Goal: Information Seeking & Learning: Compare options

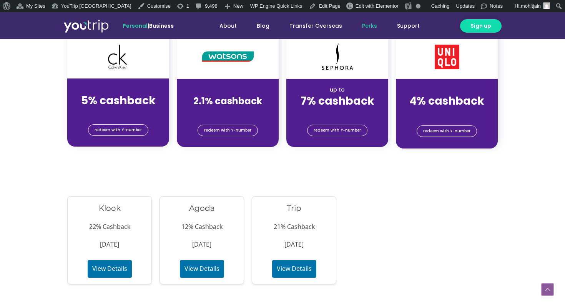
scroll to position [640, 0]
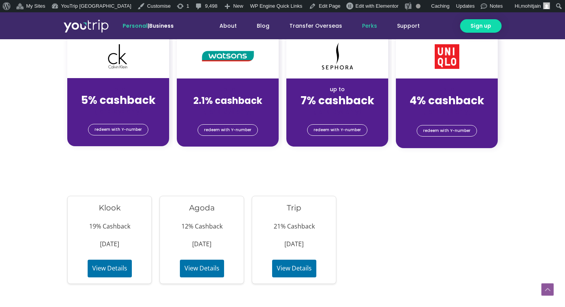
click at [114, 207] on h3 "Klook" at bounding box center [110, 207] width 72 height 11
click at [205, 214] on div "Agoda 12% Cashback 31 Dec 2025 View Details" at bounding box center [202, 240] width 85 height 88
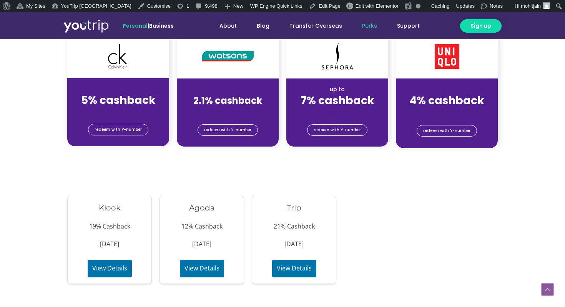
click at [203, 211] on h3 "Agoda" at bounding box center [202, 207] width 72 height 11
click at [297, 206] on h3 "Trip" at bounding box center [294, 207] width 72 height 11
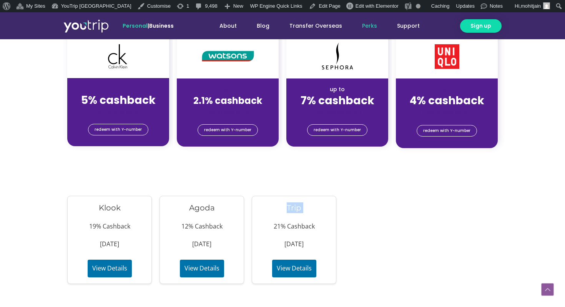
click at [297, 206] on h3 "Trip" at bounding box center [294, 207] width 72 height 11
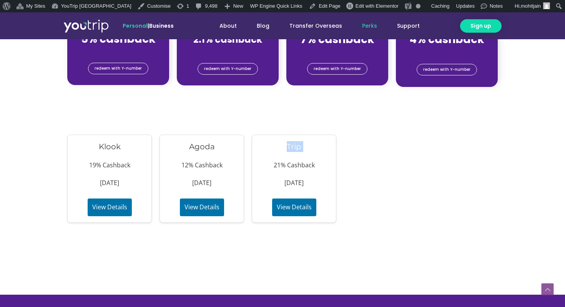
scroll to position [658, 0]
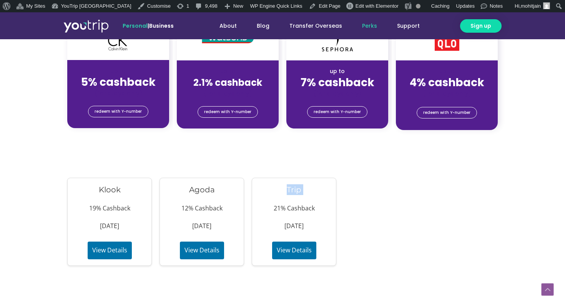
click at [336, 198] on div "Trip 21% Cashback 30 Nov 2025 View Details" at bounding box center [294, 222] width 85 height 88
click at [304, 219] on div "Trip 21% Cashback 30 Nov 2025 View Details" at bounding box center [294, 222] width 85 height 88
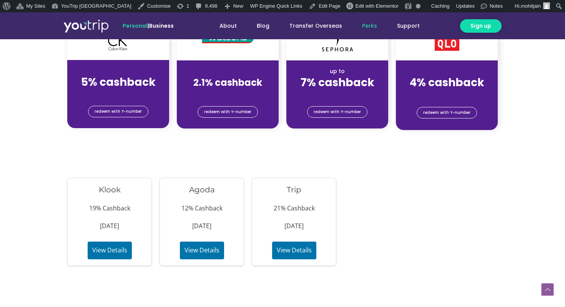
click at [296, 210] on p "21% Cashback" at bounding box center [294, 209] width 72 height 12
click at [118, 209] on p "19% Cashback" at bounding box center [110, 209] width 72 height 12
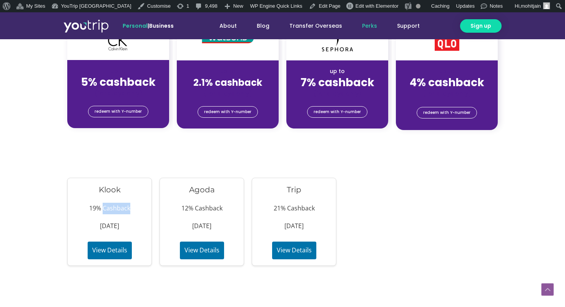
click at [118, 209] on p "19% Cashback" at bounding box center [110, 209] width 72 height 12
click at [117, 258] on button "View Details" at bounding box center [110, 251] width 44 height 18
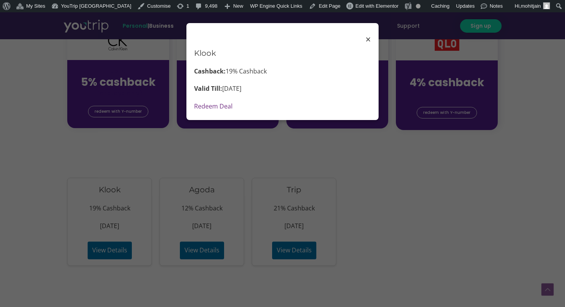
click at [367, 42] on span "×" at bounding box center [368, 39] width 5 height 17
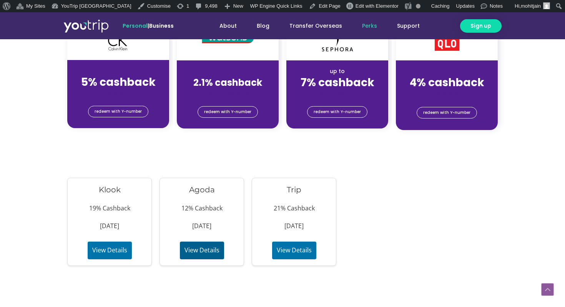
click at [220, 254] on button "View Details" at bounding box center [202, 251] width 44 height 18
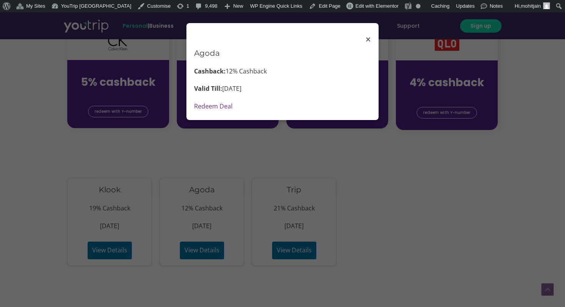
click at [368, 40] on span "×" at bounding box center [368, 39] width 5 height 17
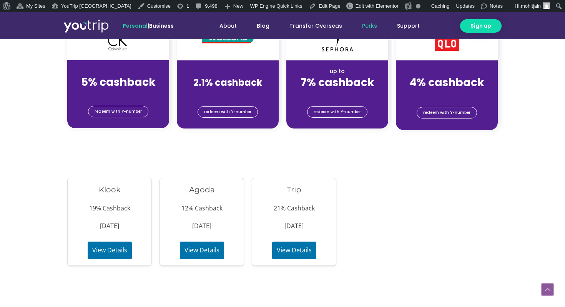
click at [316, 250] on div "Trip 21% Cashback 30 Nov 2025 View Details" at bounding box center [294, 222] width 85 height 88
click at [306, 256] on button "View Details" at bounding box center [294, 251] width 44 height 18
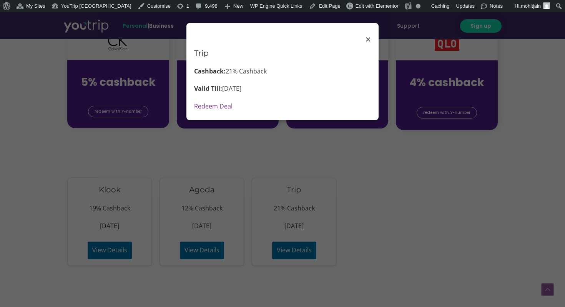
click at [367, 41] on span "×" at bounding box center [368, 39] width 5 height 17
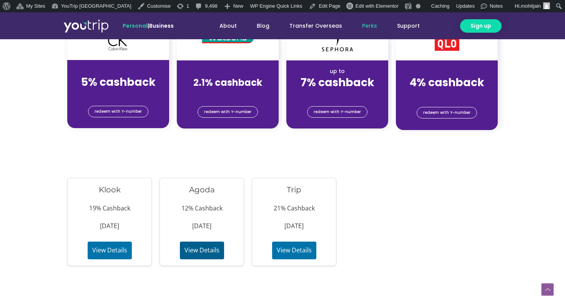
click at [199, 245] on button "View Details" at bounding box center [202, 251] width 44 height 18
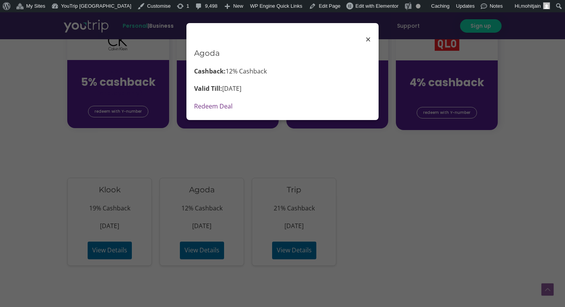
click at [369, 40] on span "×" at bounding box center [368, 39] width 5 height 17
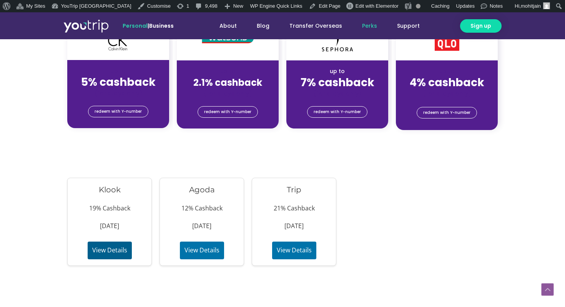
click at [120, 252] on button "View Details" at bounding box center [110, 251] width 44 height 18
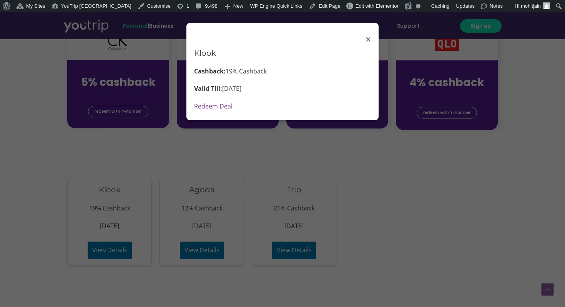
click at [365, 42] on div "Klook Cashback: 19% Cashback Valid Till: 30 Oct 2025 Redeem Deal" at bounding box center [282, 72] width 177 height 82
click at [367, 39] on span "×" at bounding box center [368, 39] width 5 height 17
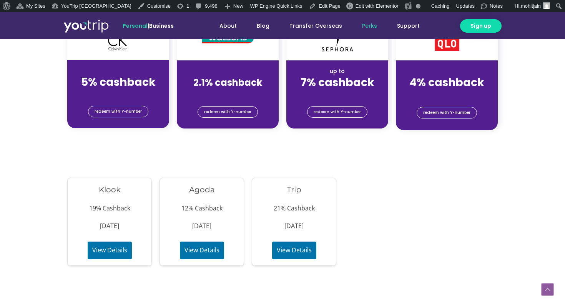
click at [115, 190] on h3 "Klook" at bounding box center [110, 189] width 72 height 11
click at [116, 212] on p "19% Cashback" at bounding box center [110, 209] width 72 height 12
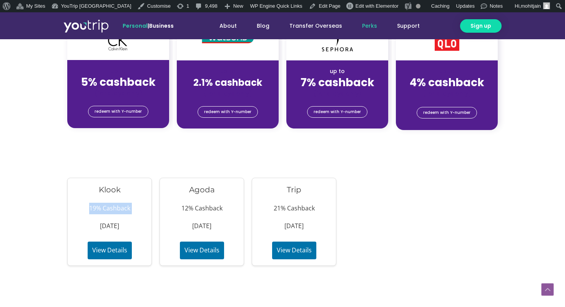
click at [116, 212] on p "19% Cashback" at bounding box center [110, 209] width 72 height 12
click at [205, 212] on p "12% Cashback" at bounding box center [202, 209] width 72 height 12
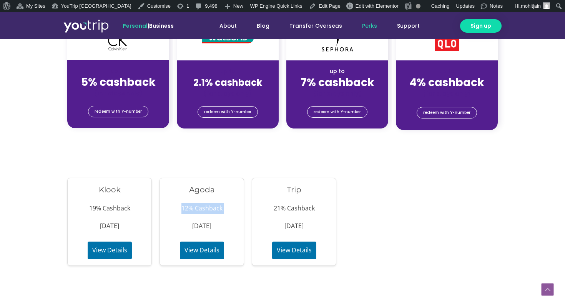
click at [205, 212] on p "12% Cashback" at bounding box center [202, 209] width 72 height 12
click at [302, 205] on p "21% Cashback" at bounding box center [294, 209] width 72 height 12
click at [295, 191] on h3 "Trip" at bounding box center [294, 189] width 72 height 11
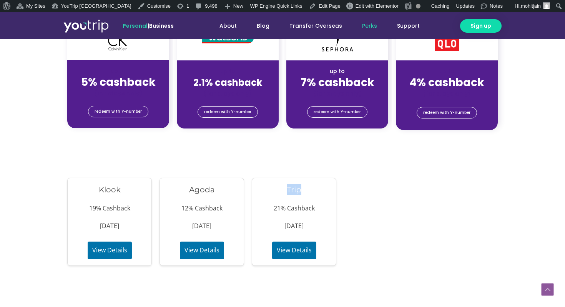
click at [295, 191] on h3 "Trip" at bounding box center [294, 189] width 72 height 11
click at [296, 209] on p "21% Cashback" at bounding box center [294, 209] width 72 height 12
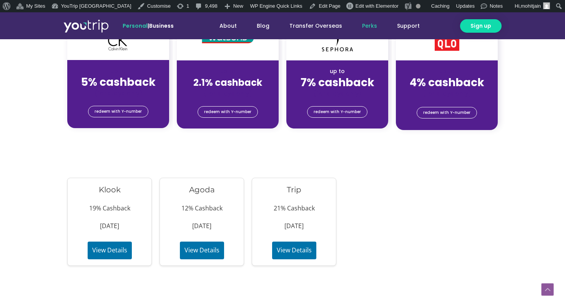
click at [298, 184] on div "Trip 21% Cashback 30 Nov 2025 View Details" at bounding box center [294, 222] width 85 height 88
click at [293, 210] on p "21% Cashback" at bounding box center [294, 209] width 72 height 12
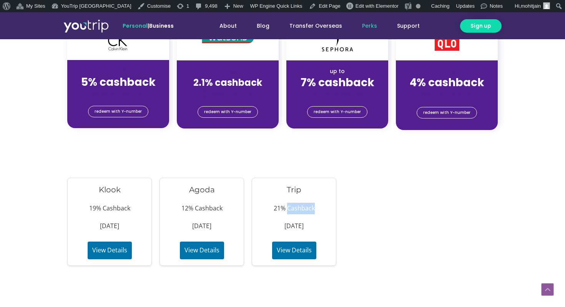
click at [293, 210] on p "21% Cashback" at bounding box center [294, 209] width 72 height 12
click at [295, 230] on p "[DATE]" at bounding box center [294, 226] width 72 height 12
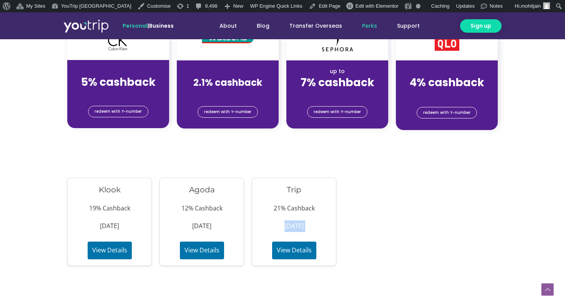
click at [295, 230] on p "[DATE]" at bounding box center [294, 226] width 72 height 12
click at [198, 249] on button "View Details" at bounding box center [202, 251] width 44 height 18
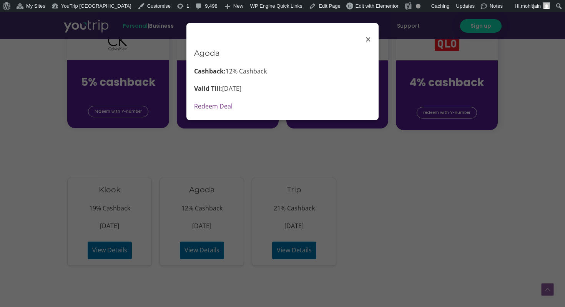
click at [367, 38] on span "×" at bounding box center [368, 39] width 5 height 17
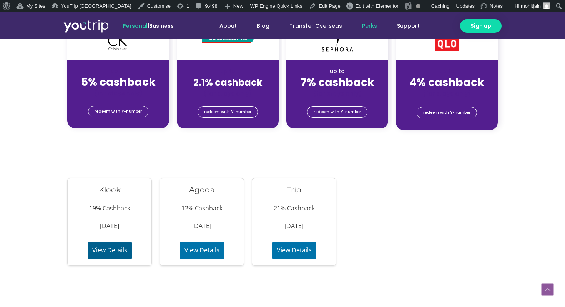
click at [116, 256] on button "View Details" at bounding box center [110, 251] width 44 height 18
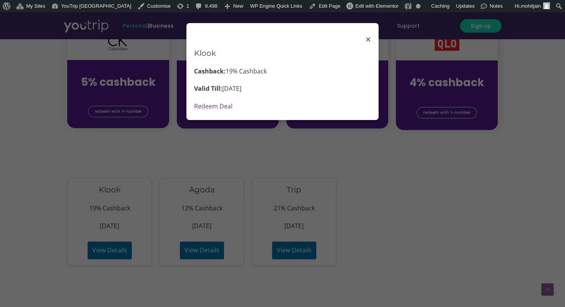
click at [368, 42] on span "×" at bounding box center [368, 39] width 5 height 17
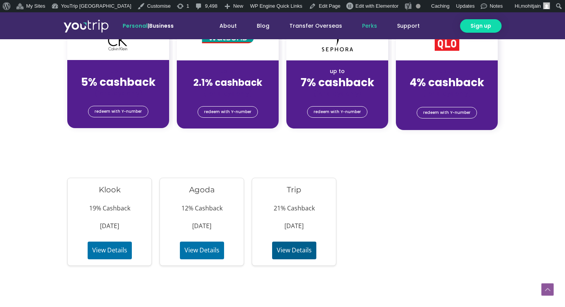
click at [311, 254] on button "View Details" at bounding box center [294, 251] width 44 height 18
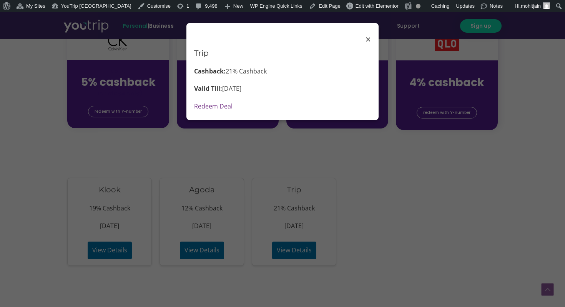
click at [369, 39] on span "×" at bounding box center [368, 39] width 5 height 17
